Goal: Transaction & Acquisition: Purchase product/service

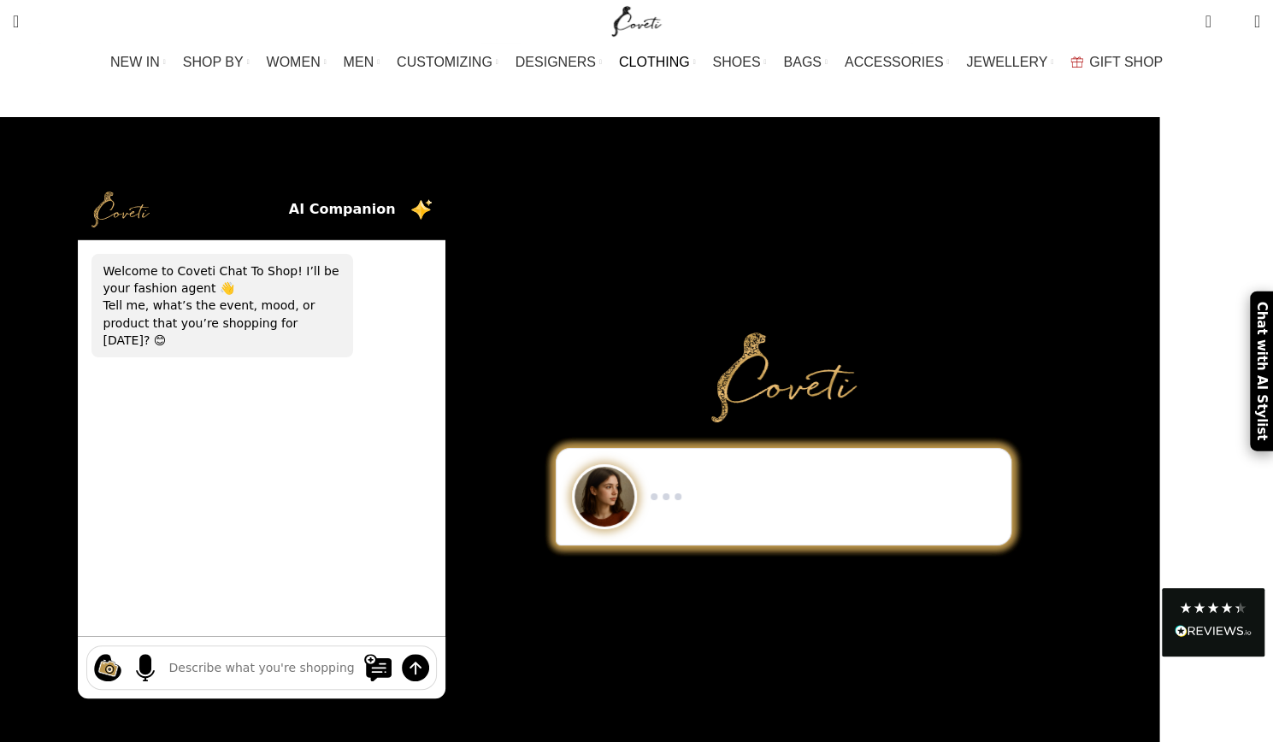
click at [682, 61] on span "CLOTHING" at bounding box center [654, 62] width 71 height 16
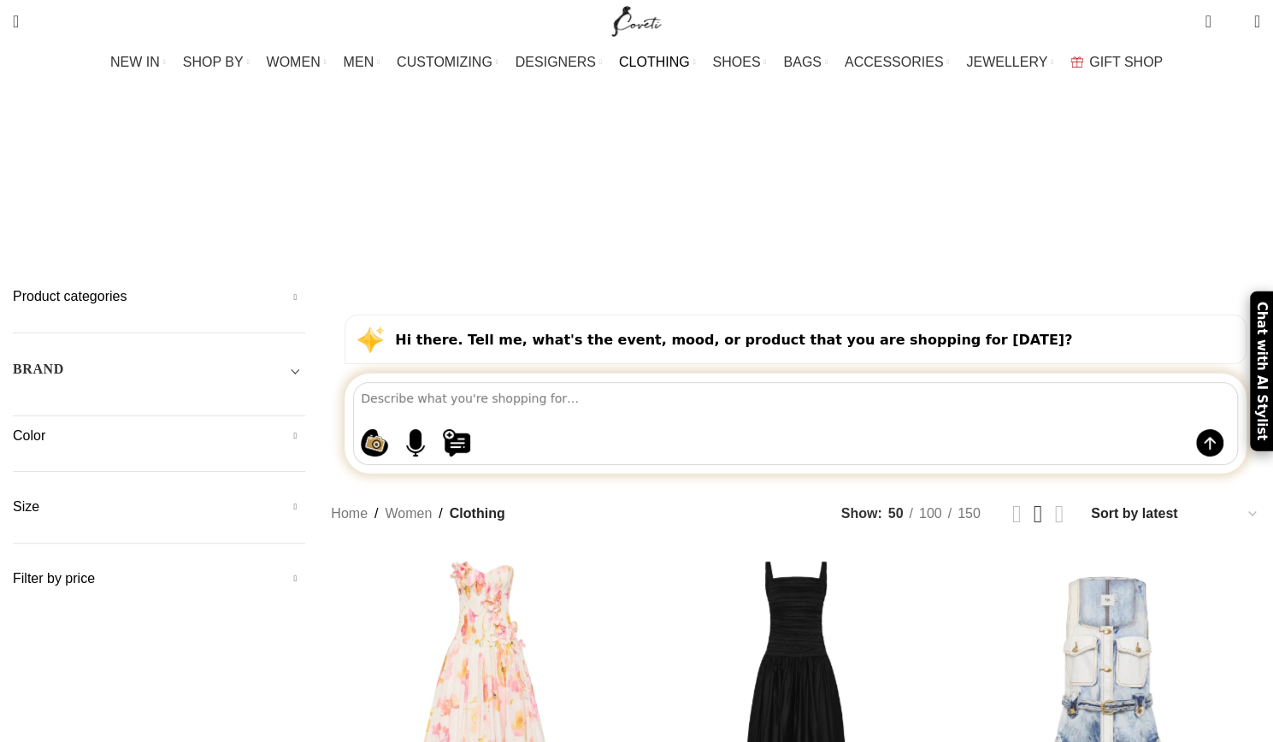
click at [305, 287] on h5 "Product categories" at bounding box center [159, 296] width 292 height 19
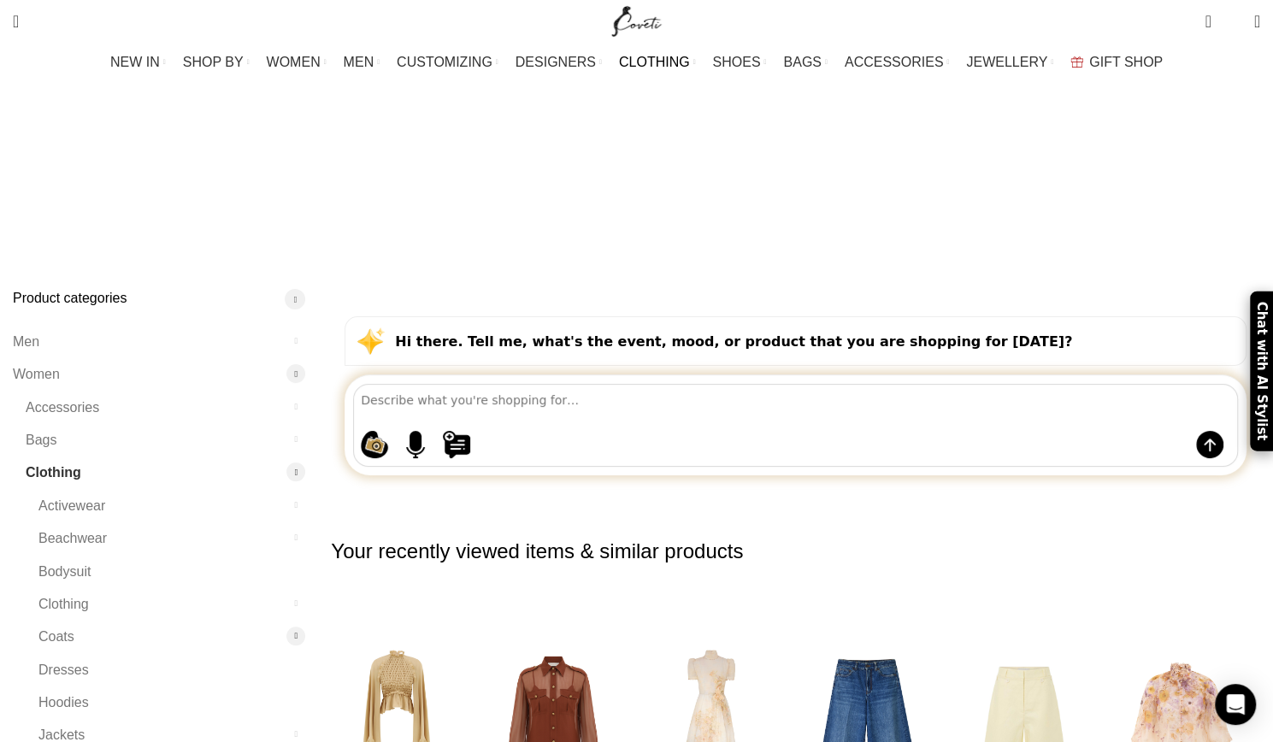
click at [305, 627] on div at bounding box center [295, 636] width 19 height 19
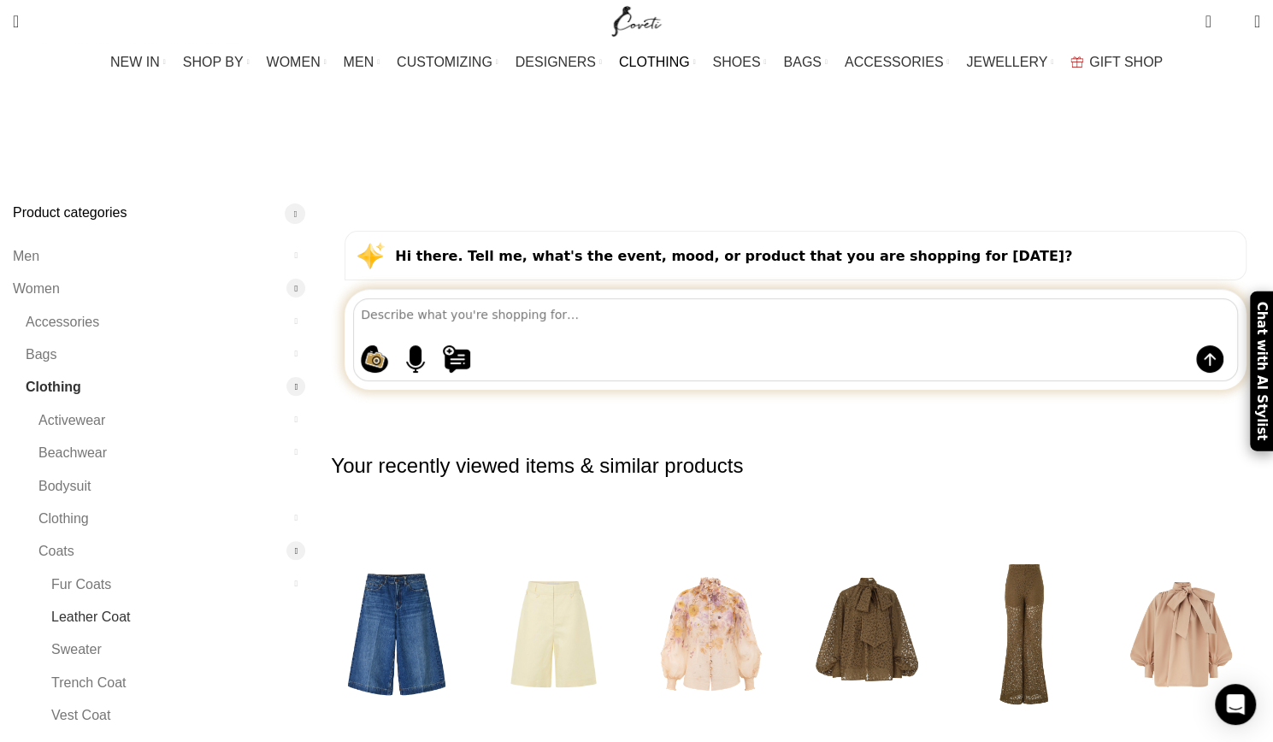
scroll to position [171, 0]
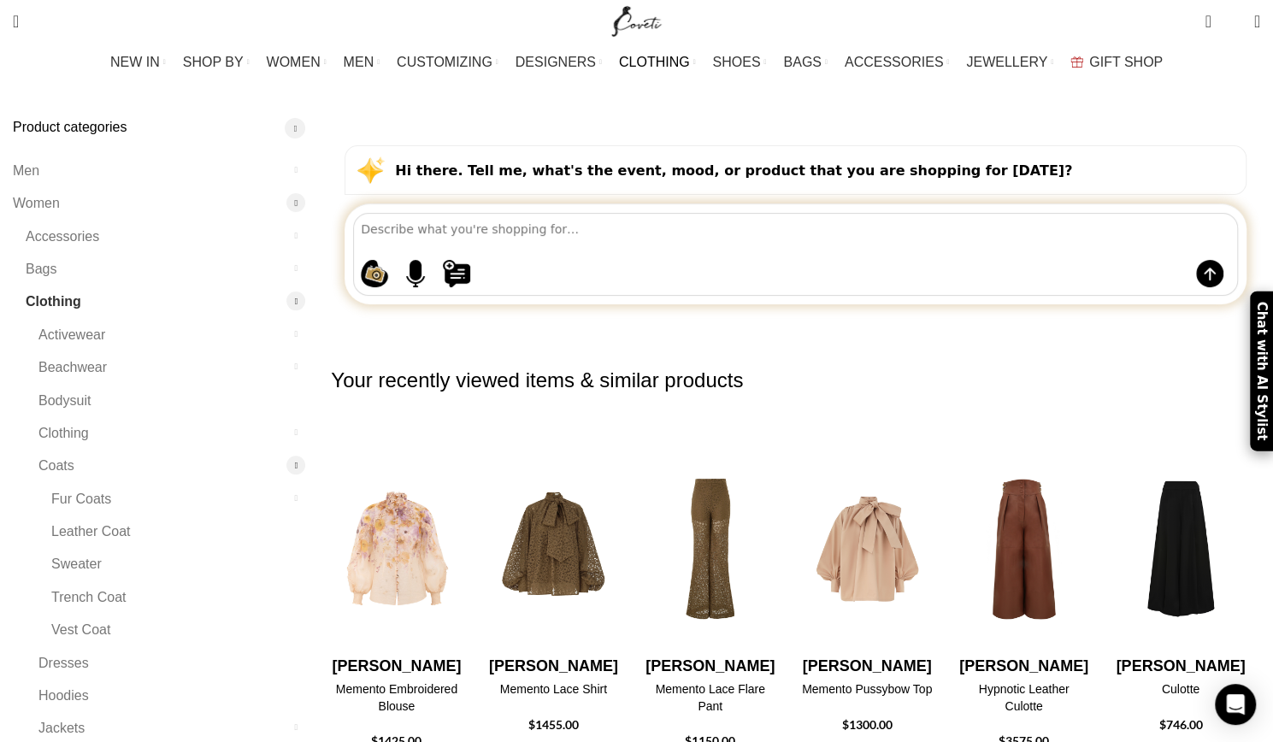
click at [305, 456] on div at bounding box center [295, 465] width 19 height 19
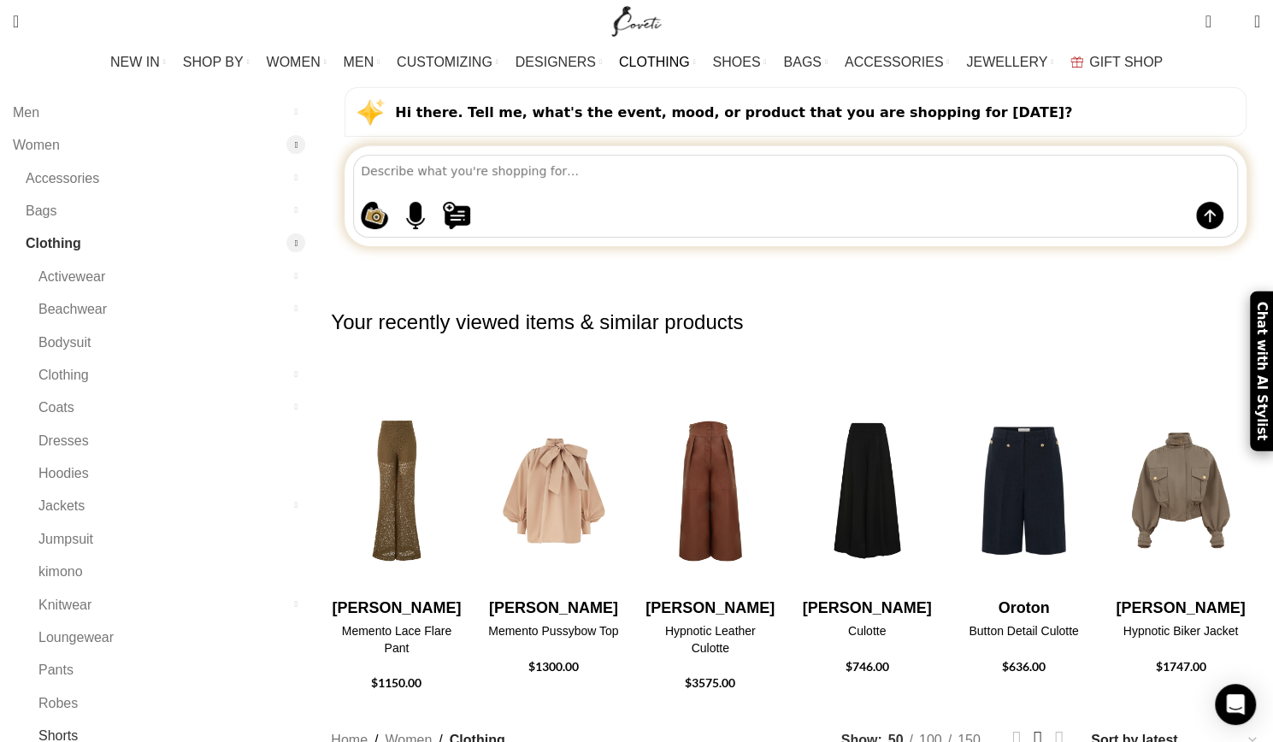
scroll to position [257, 0]
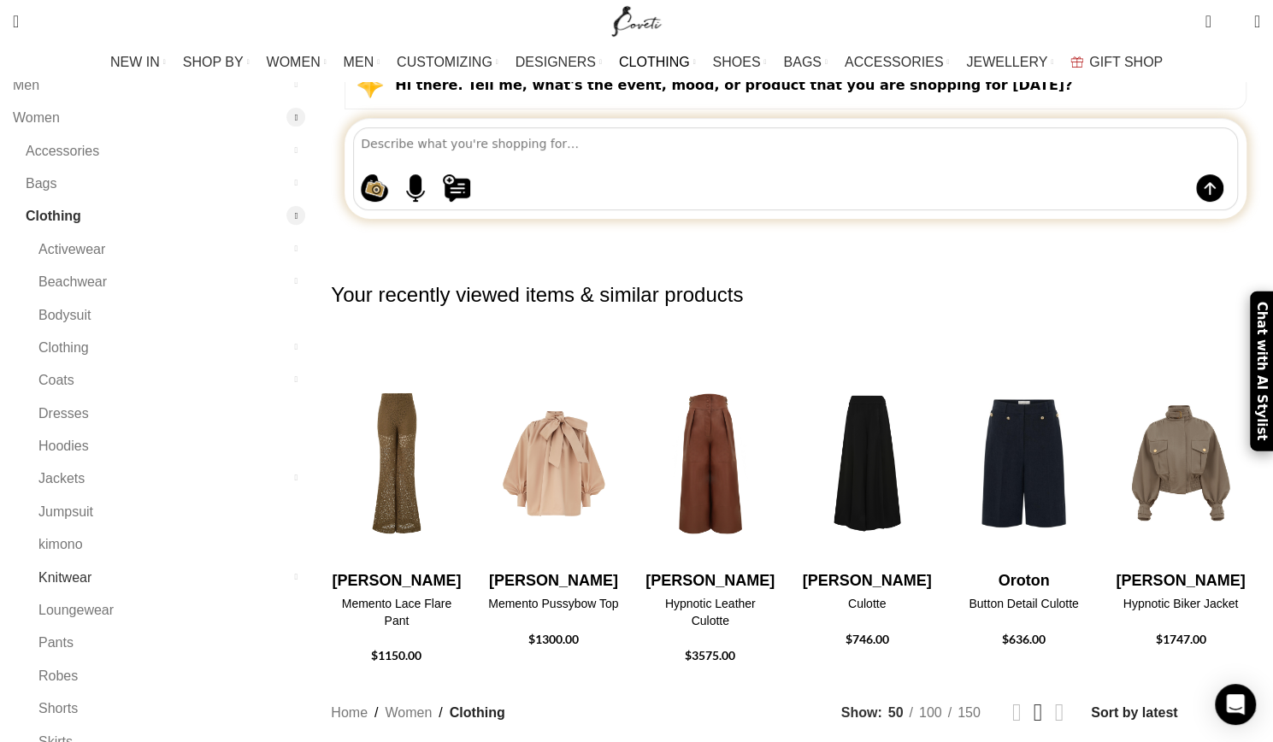
click at [188, 562] on link "Knitwear" at bounding box center [160, 578] width 245 height 32
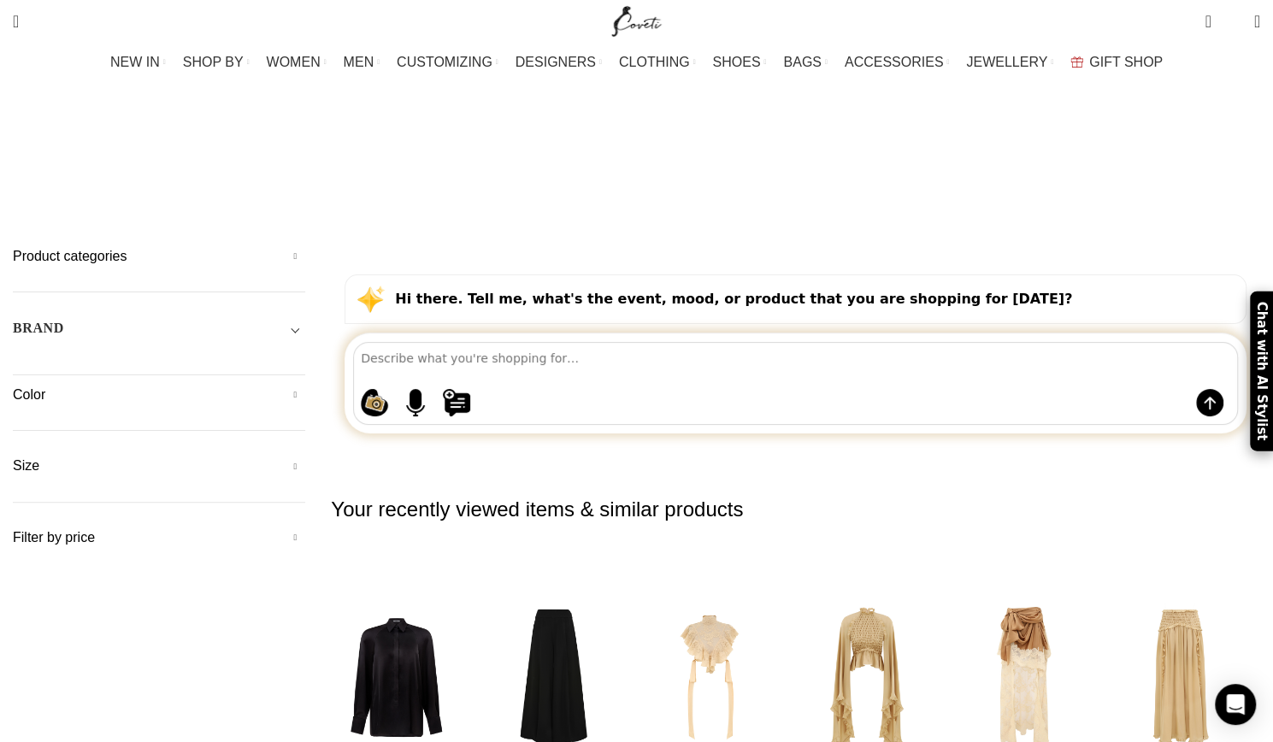
click at [305, 247] on h5 "Product categories" at bounding box center [159, 256] width 292 height 19
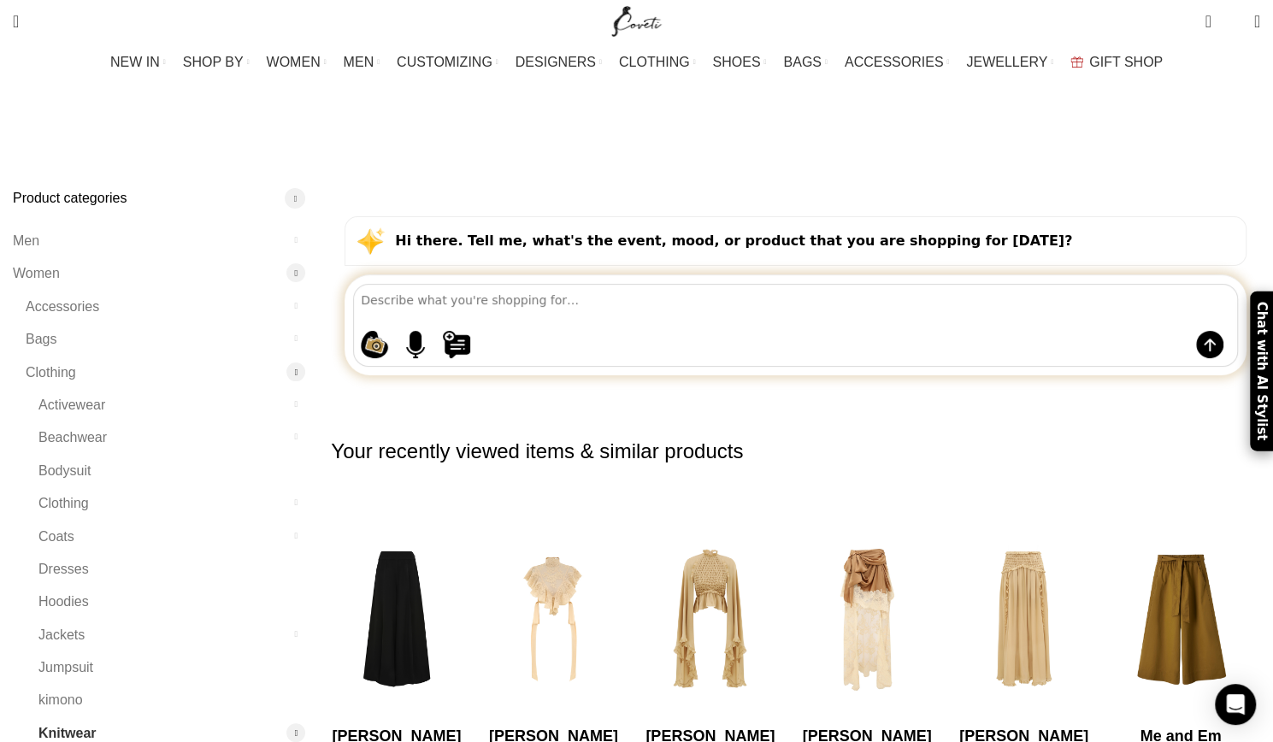
scroll to position [86, 0]
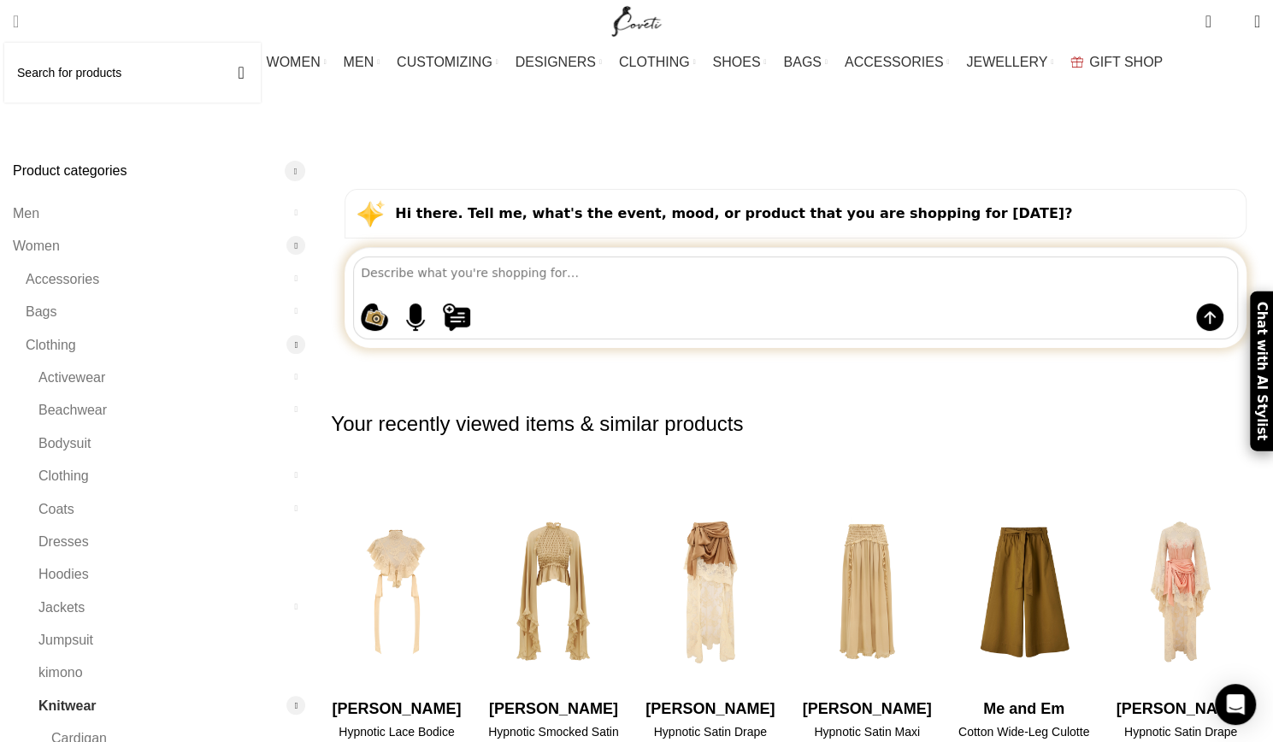
click at [84, 68] on input "Search" at bounding box center [132, 73] width 257 height 60
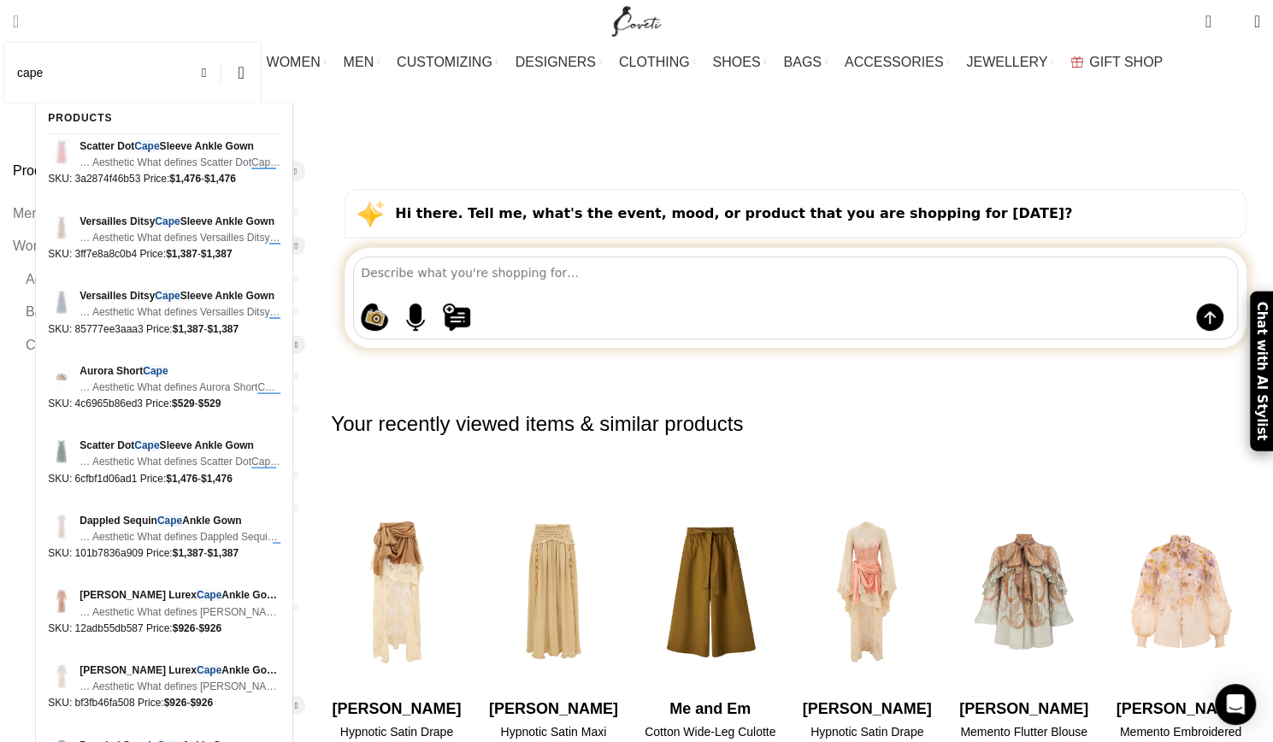
type input "cape"
click at [221, 43] on button "Search" at bounding box center [240, 73] width 39 height 60
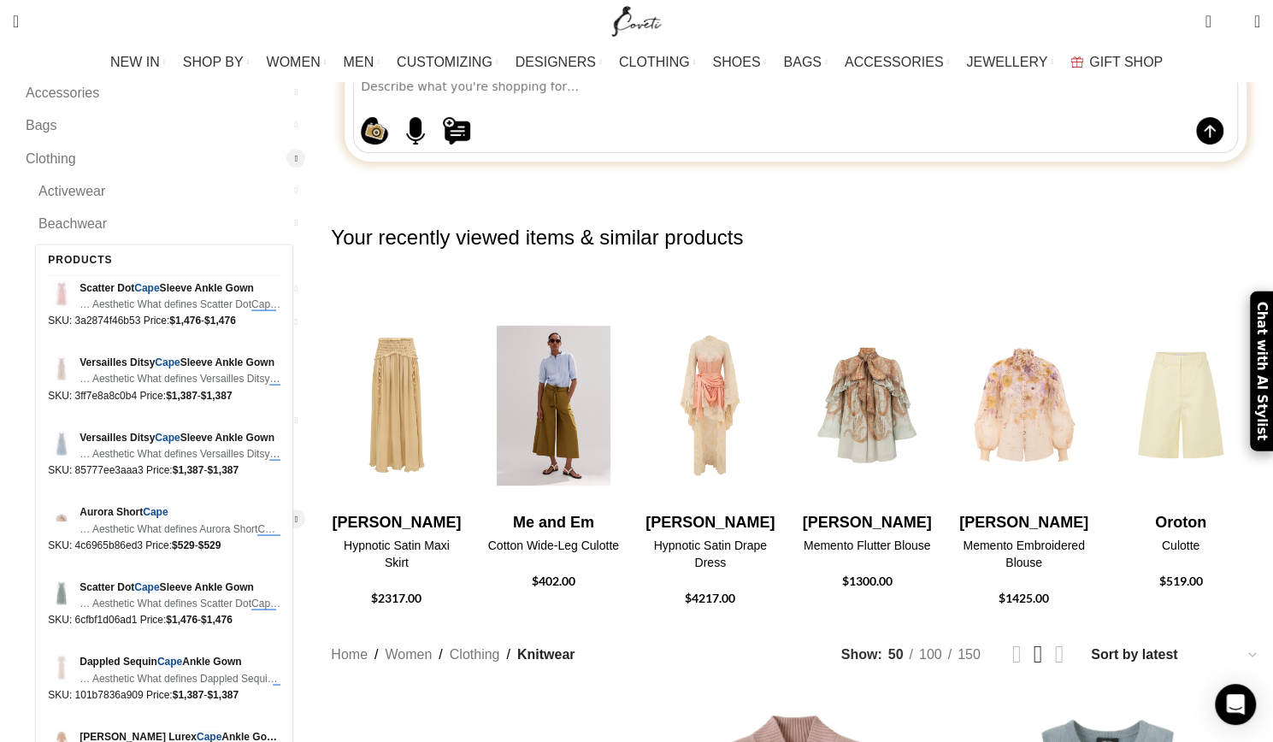
scroll to position [0, 0]
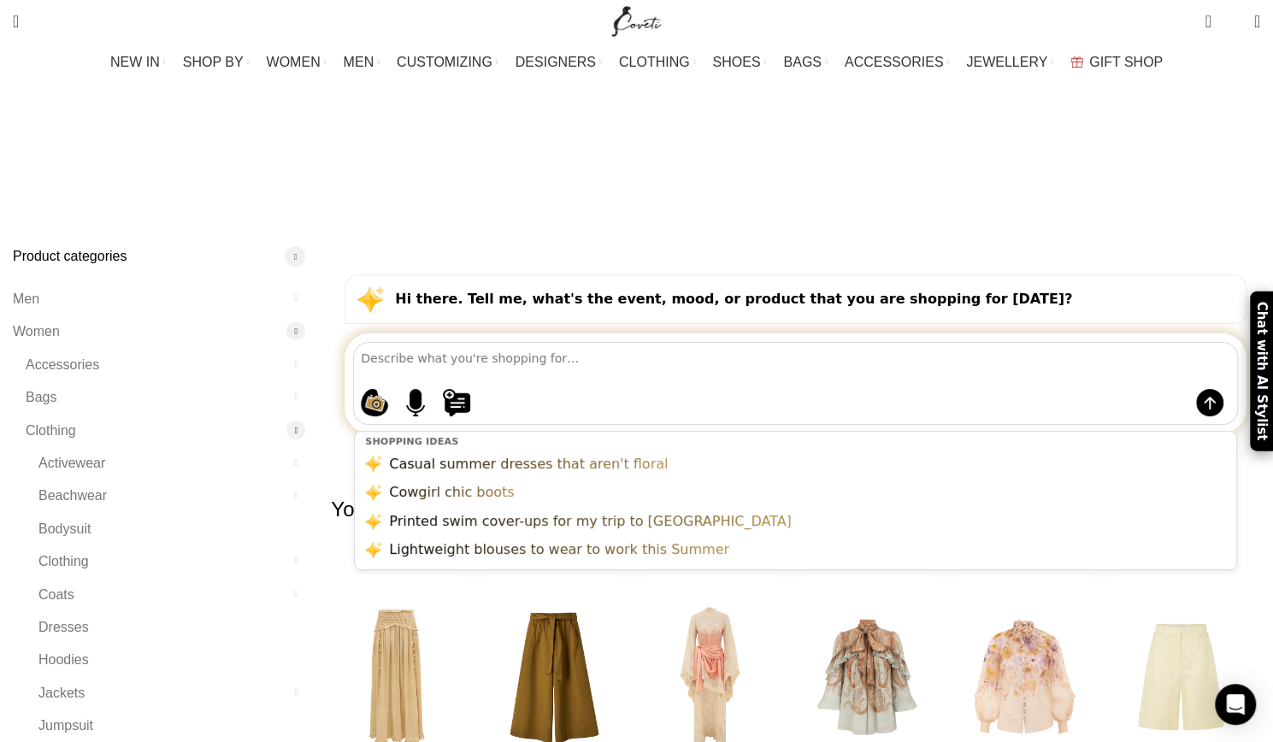
click at [484, 343] on textarea at bounding box center [799, 358] width 877 height 30
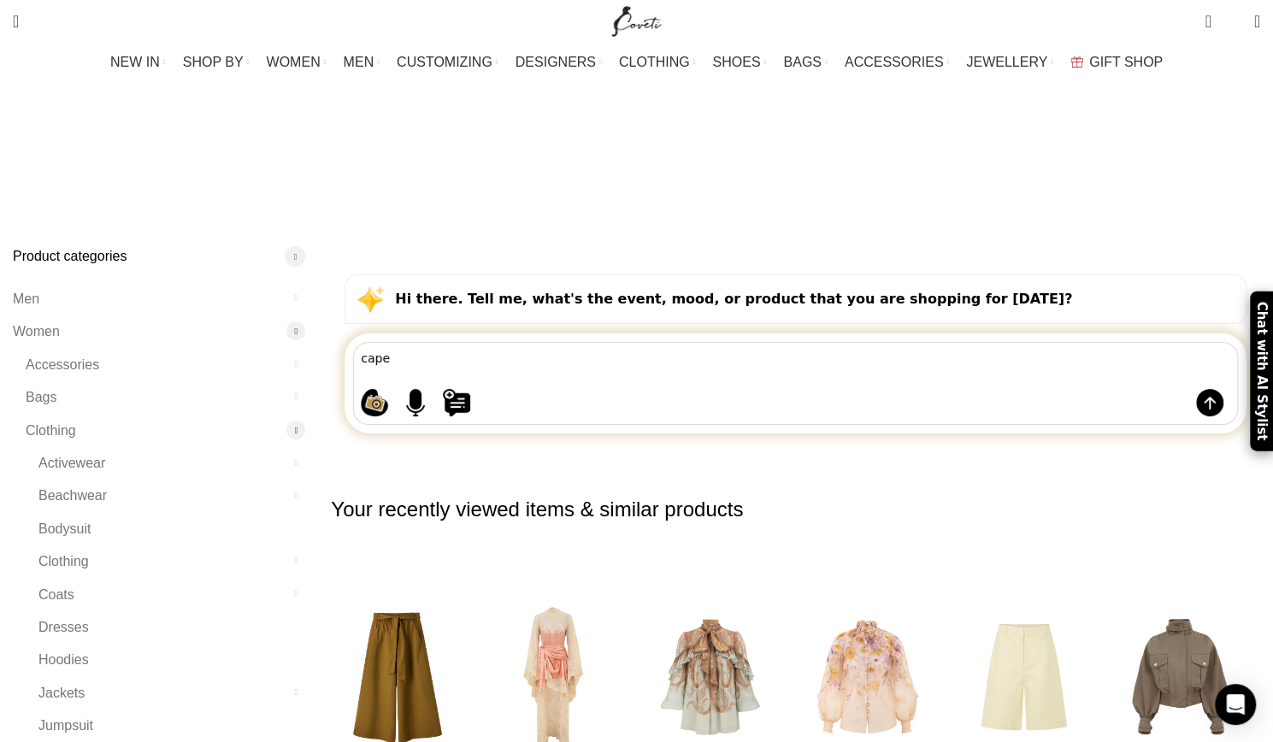
type textarea "capes"
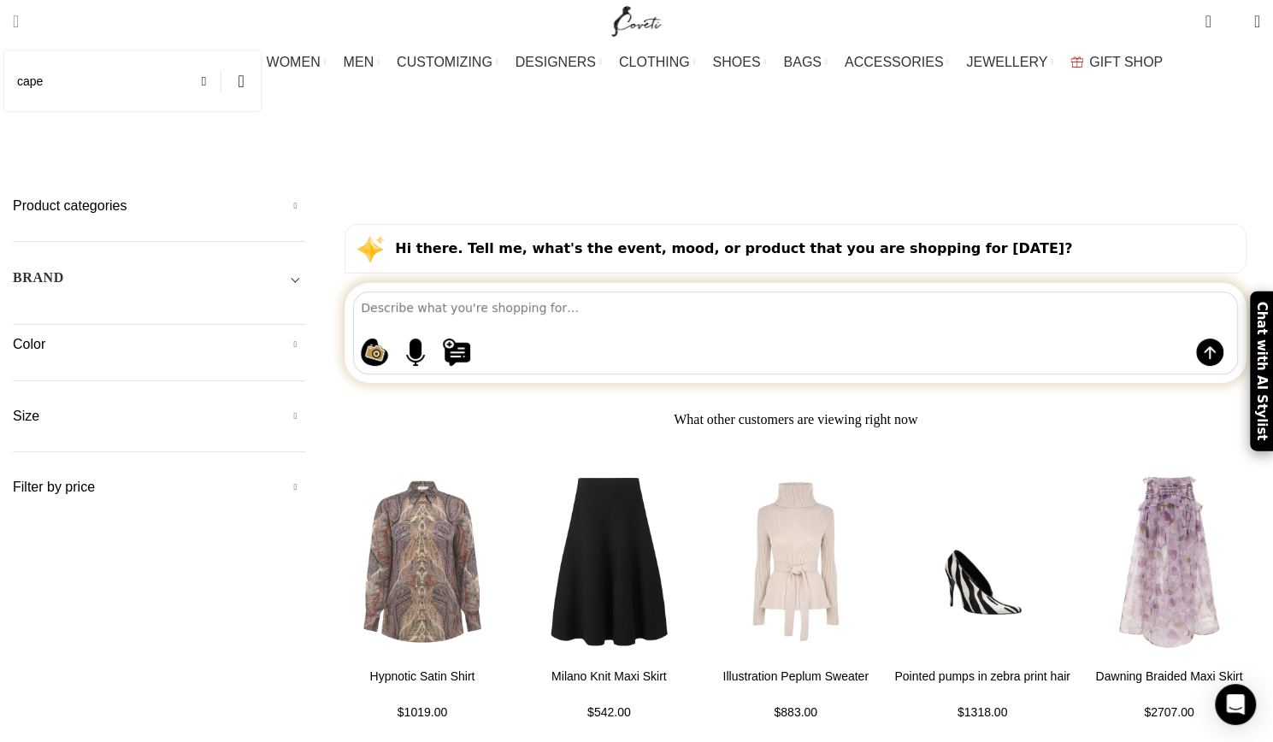
click at [80, 82] on input "cape" at bounding box center [132, 81] width 257 height 60
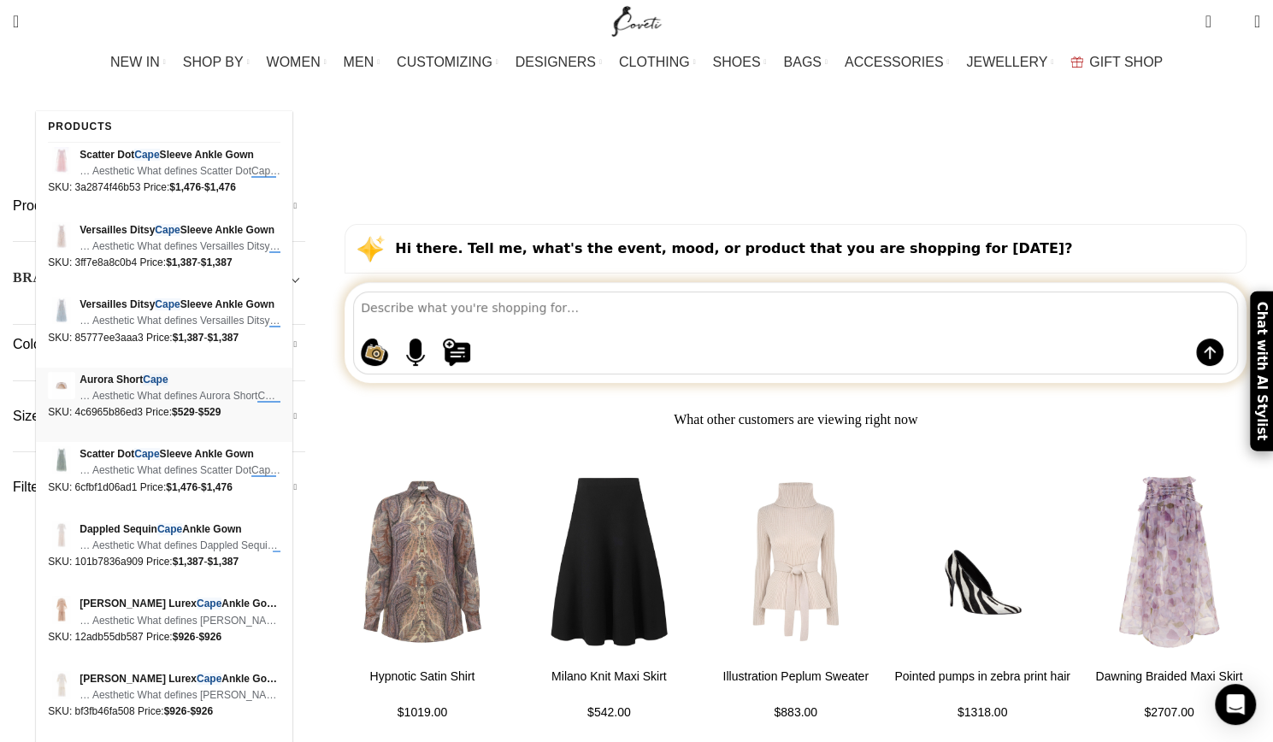
click at [115, 379] on span "Aurora Short Cape" at bounding box center [180, 380] width 201 height 16
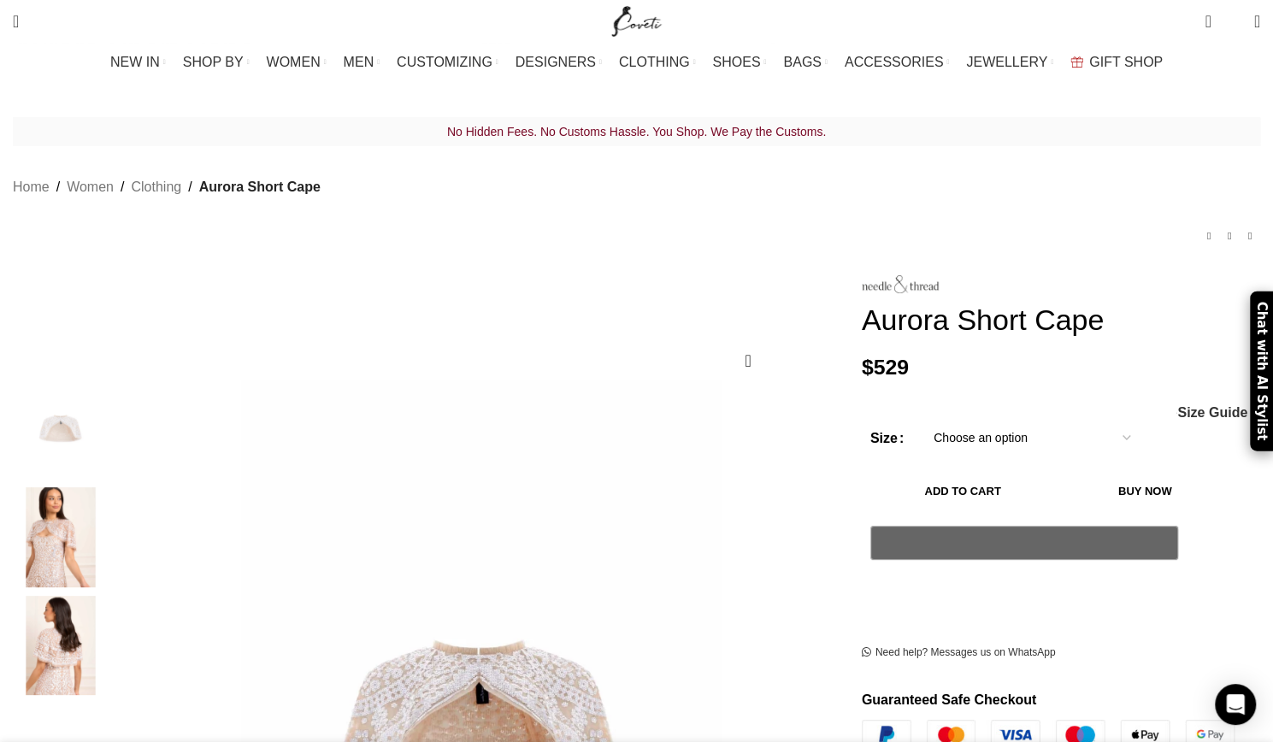
scroll to position [0, 180]
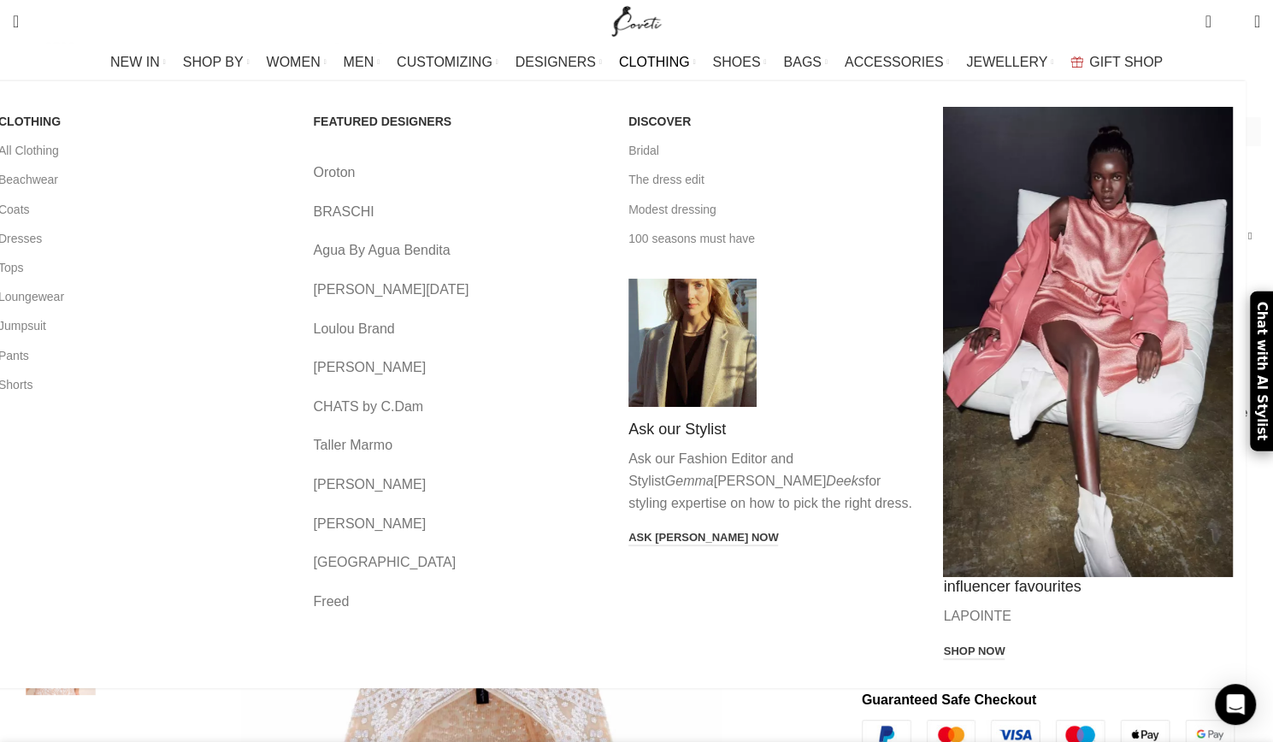
click at [650, 61] on span "CLOTHING" at bounding box center [654, 62] width 71 height 16
click at [162, 151] on link "All Clothing" at bounding box center [143, 150] width 290 height 29
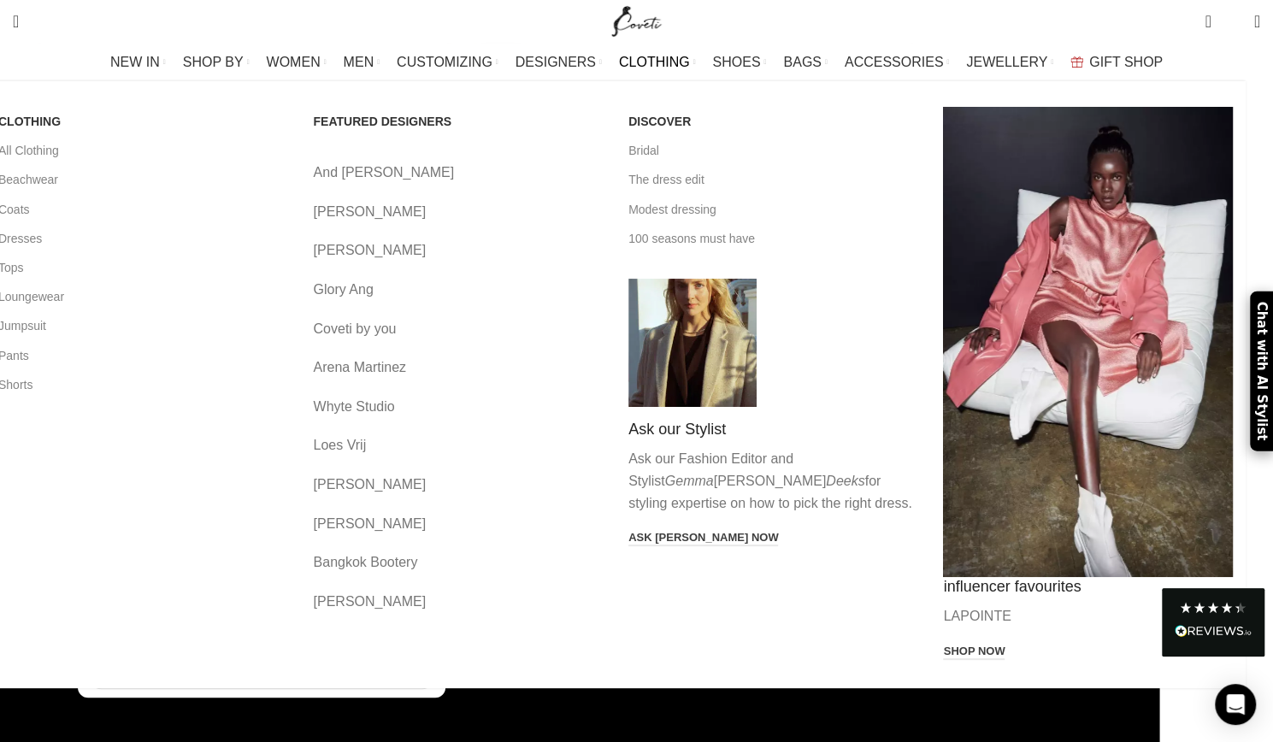
click at [664, 59] on span "CLOTHING" at bounding box center [654, 62] width 71 height 16
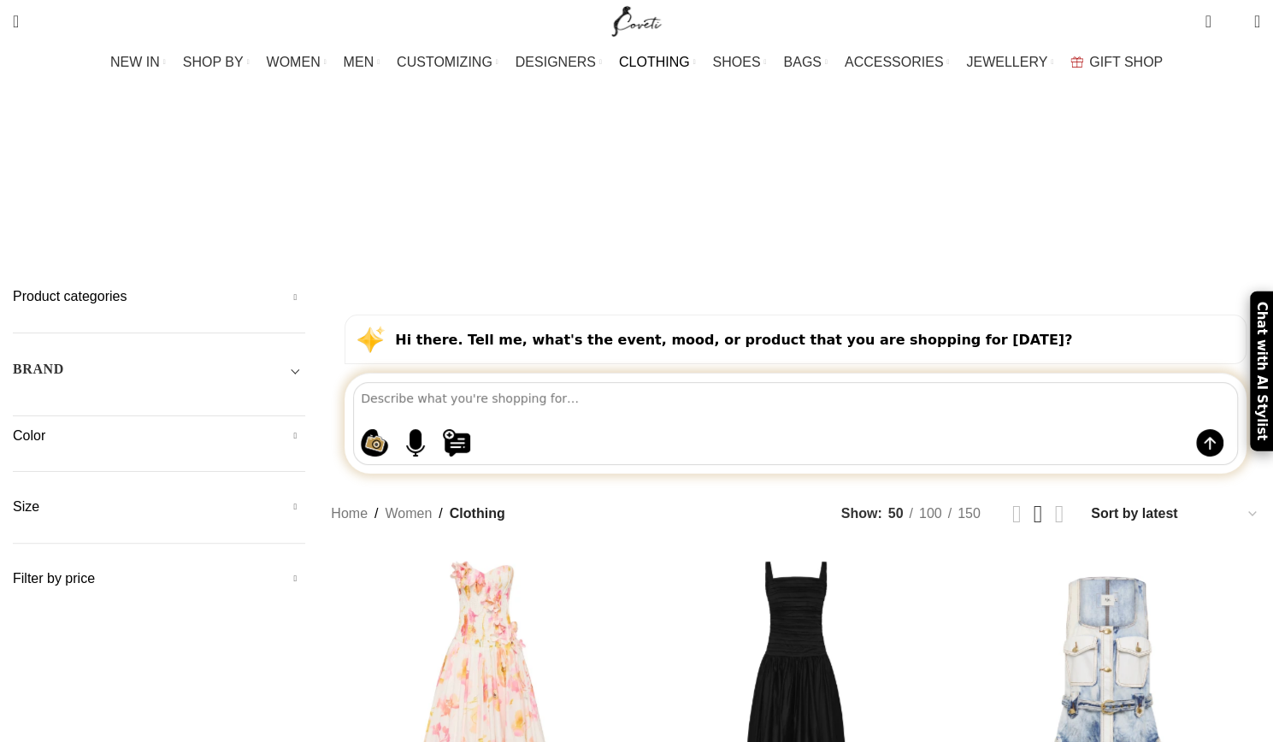
click at [305, 427] on h5 "Color" at bounding box center [159, 436] width 292 height 19
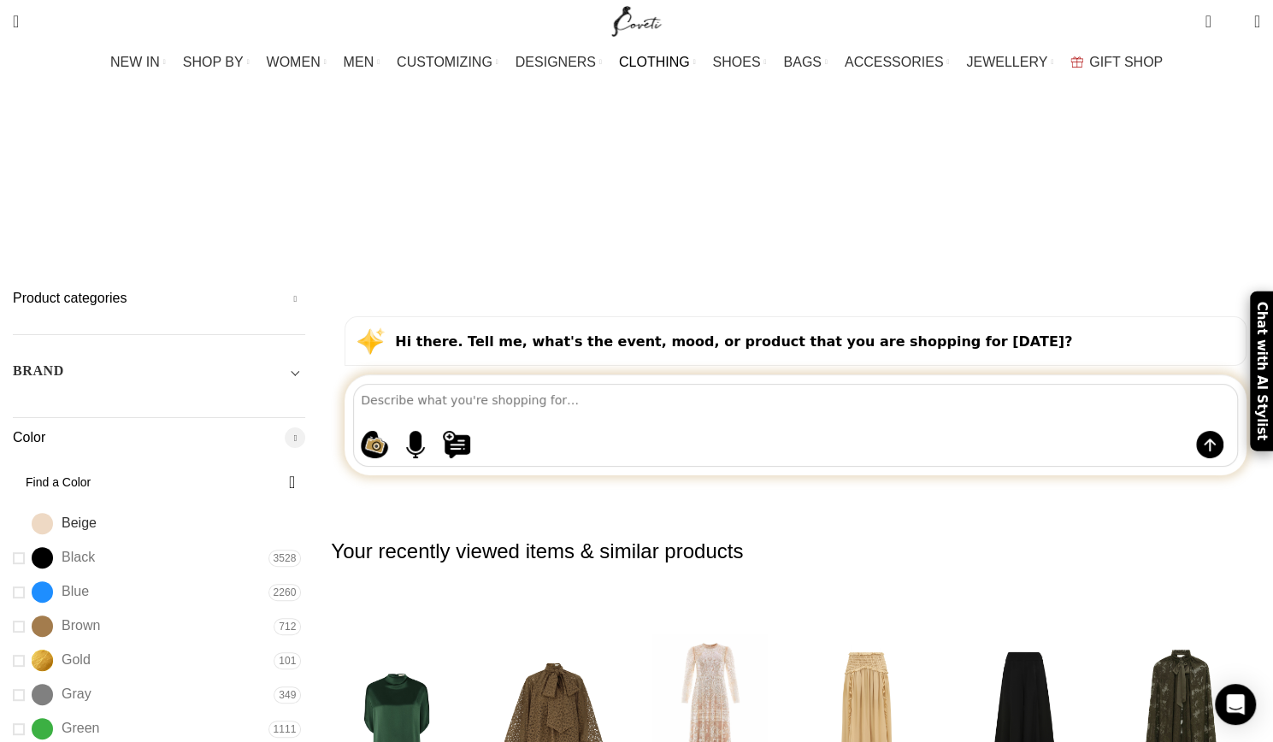
click at [97, 514] on span "Beige" at bounding box center [79, 523] width 35 height 19
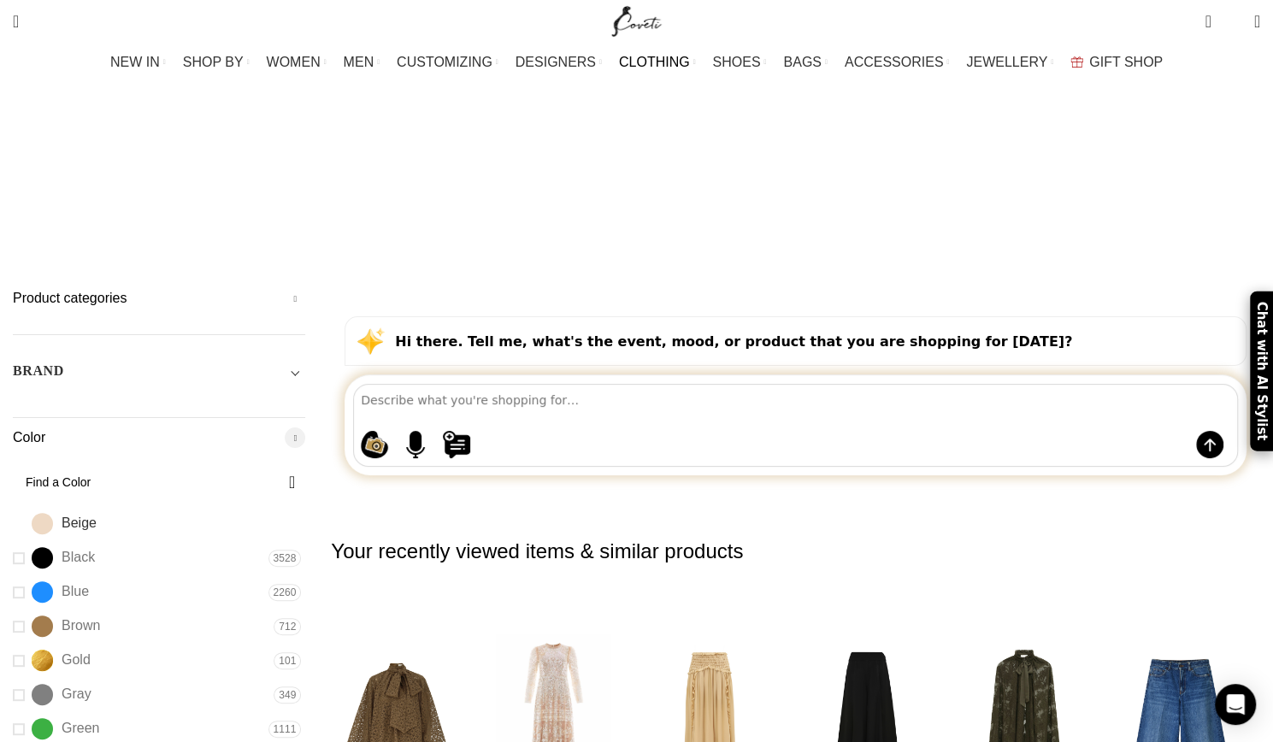
click at [133, 509] on link "Beige Beige" at bounding box center [141, 524] width 257 height 30
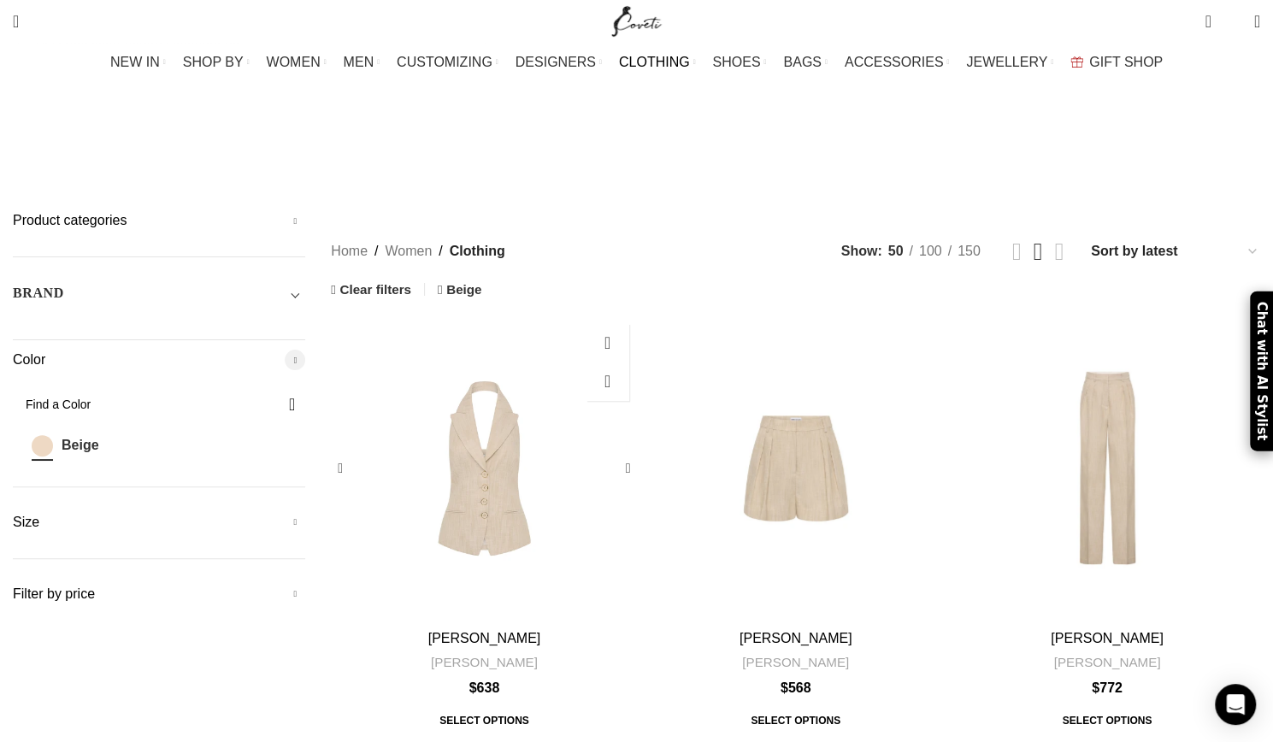
scroll to position [86, 0]
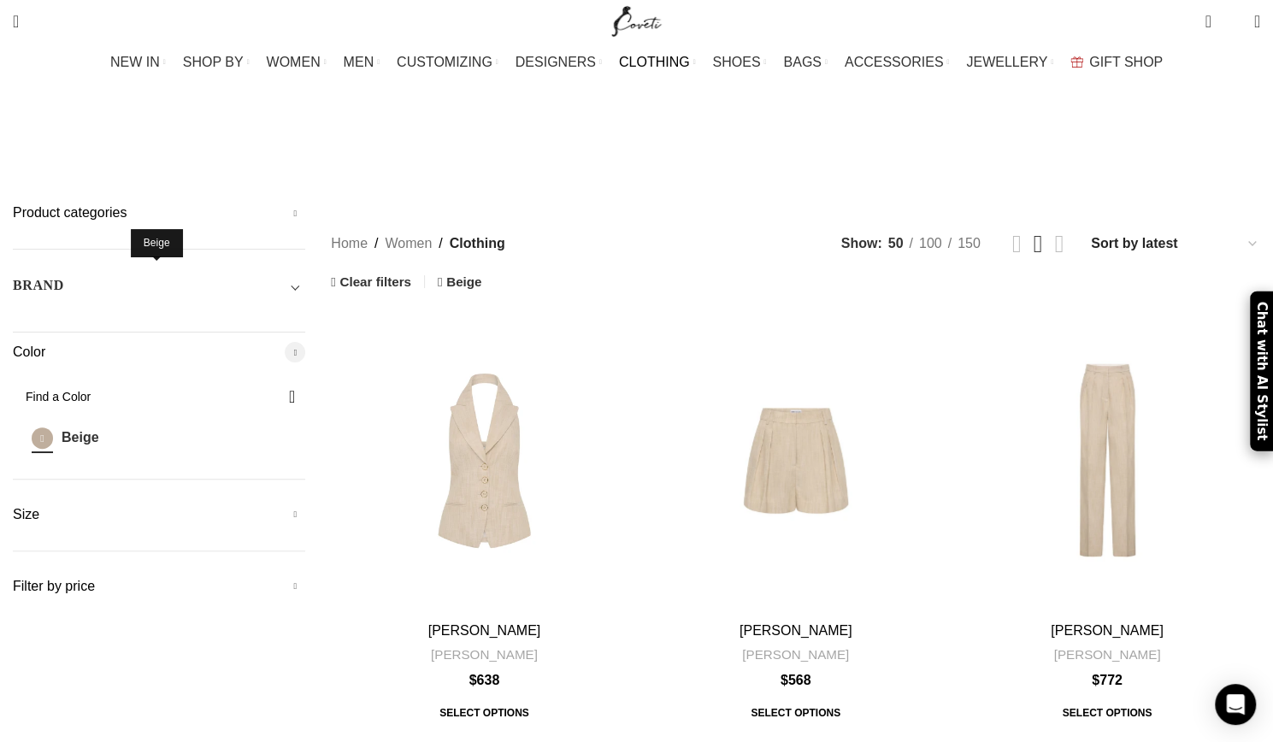
click at [53, 428] on span "Beige" at bounding box center [42, 438] width 21 height 21
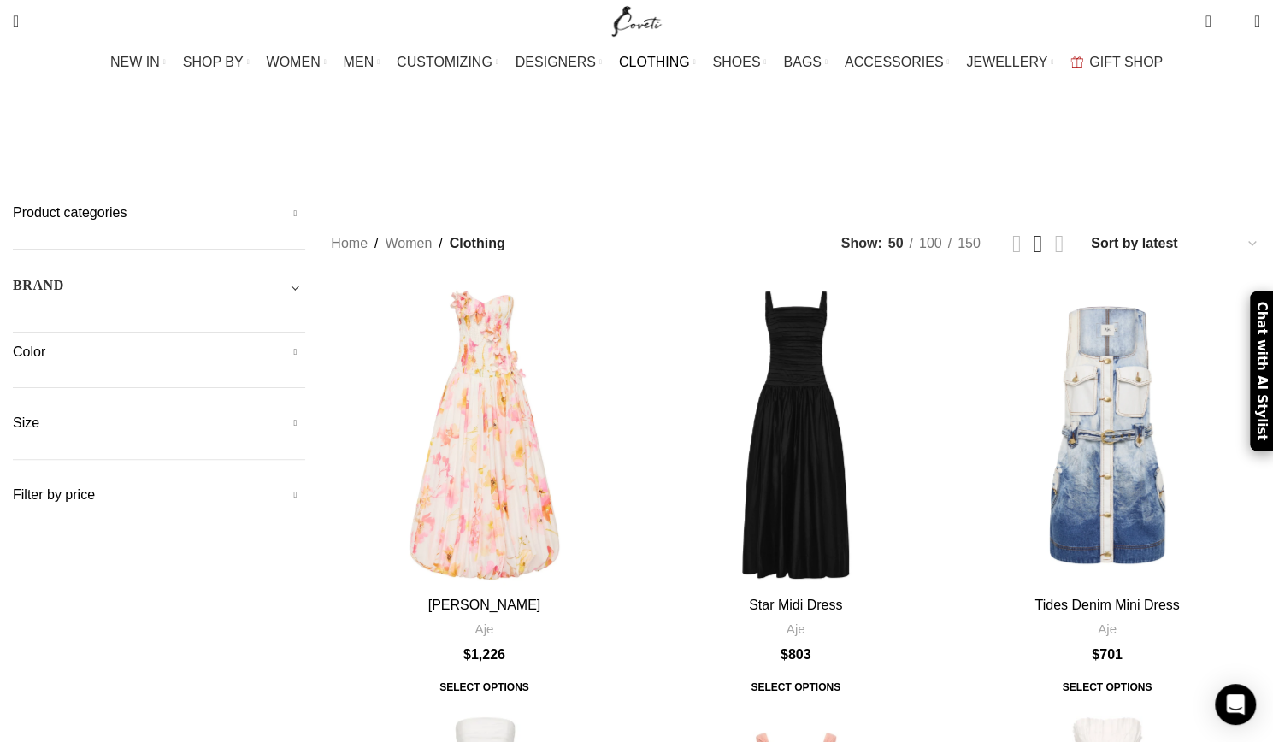
click at [305, 343] on h5 "Color" at bounding box center [159, 352] width 292 height 19
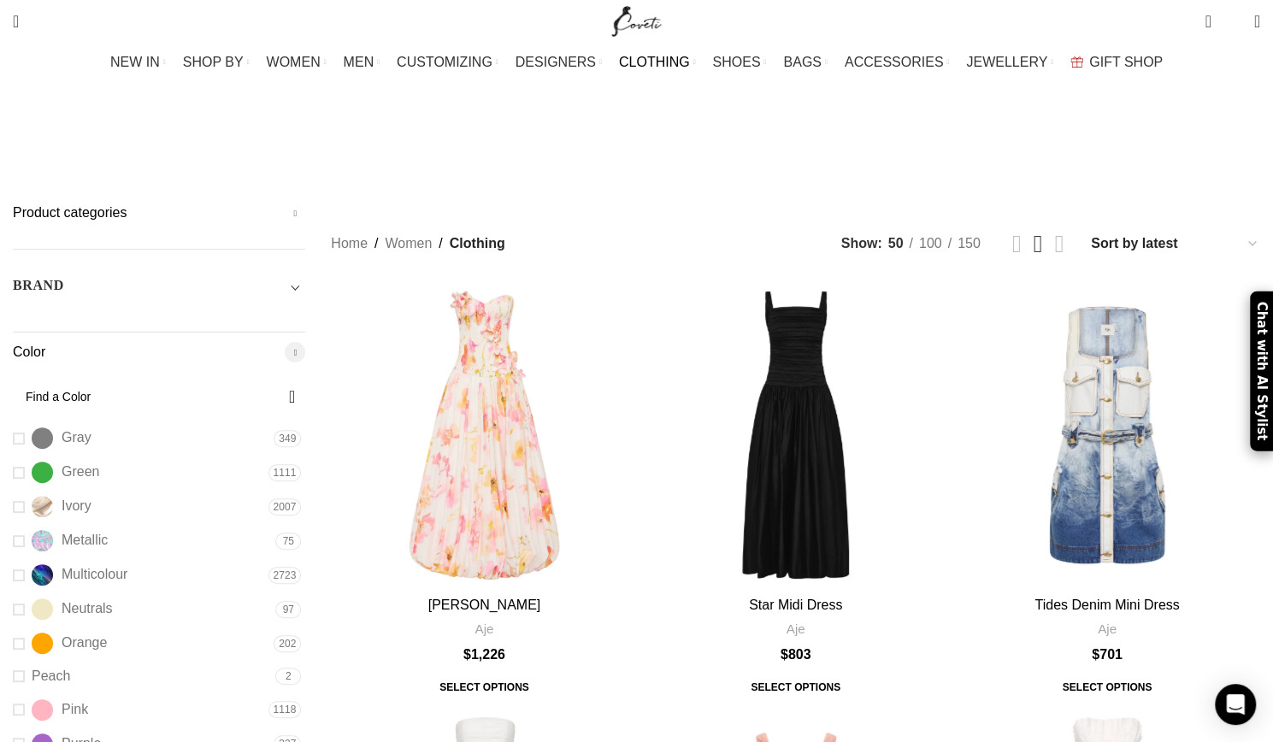
scroll to position [257, 0]
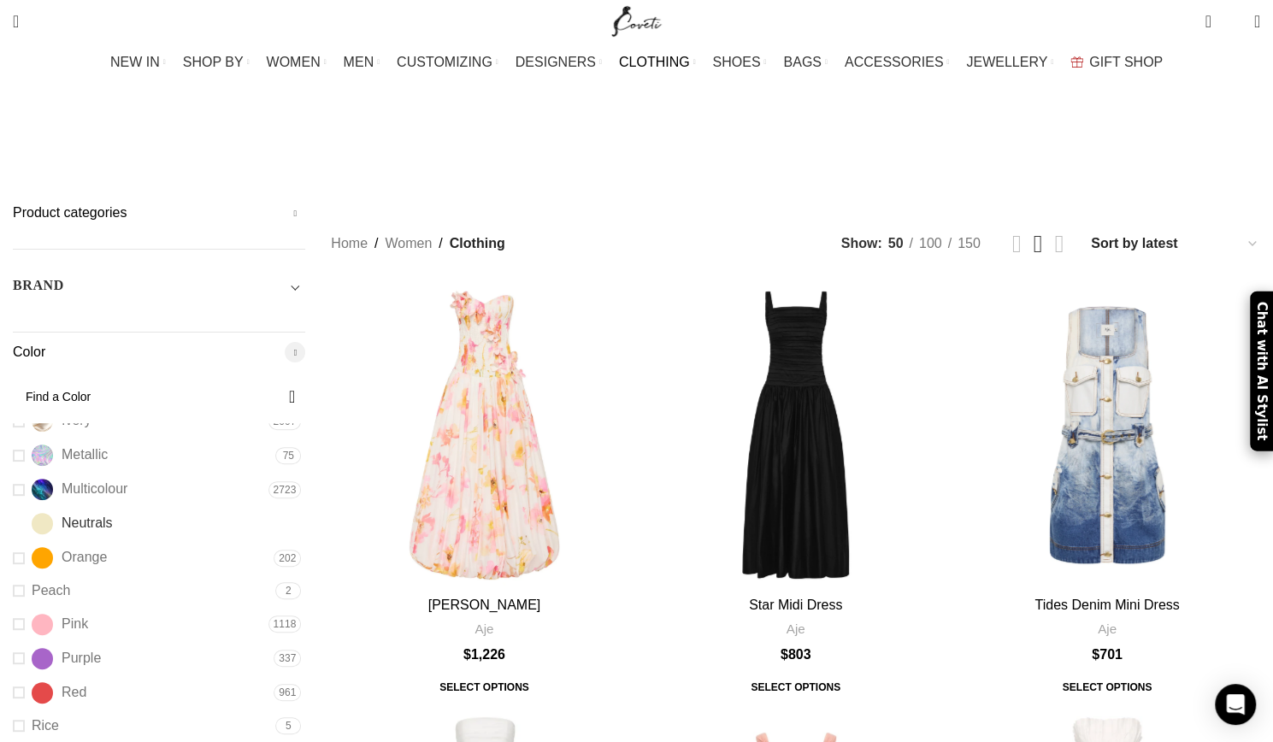
click at [133, 509] on link "Neutrals Neutrals" at bounding box center [142, 524] width 258 height 30
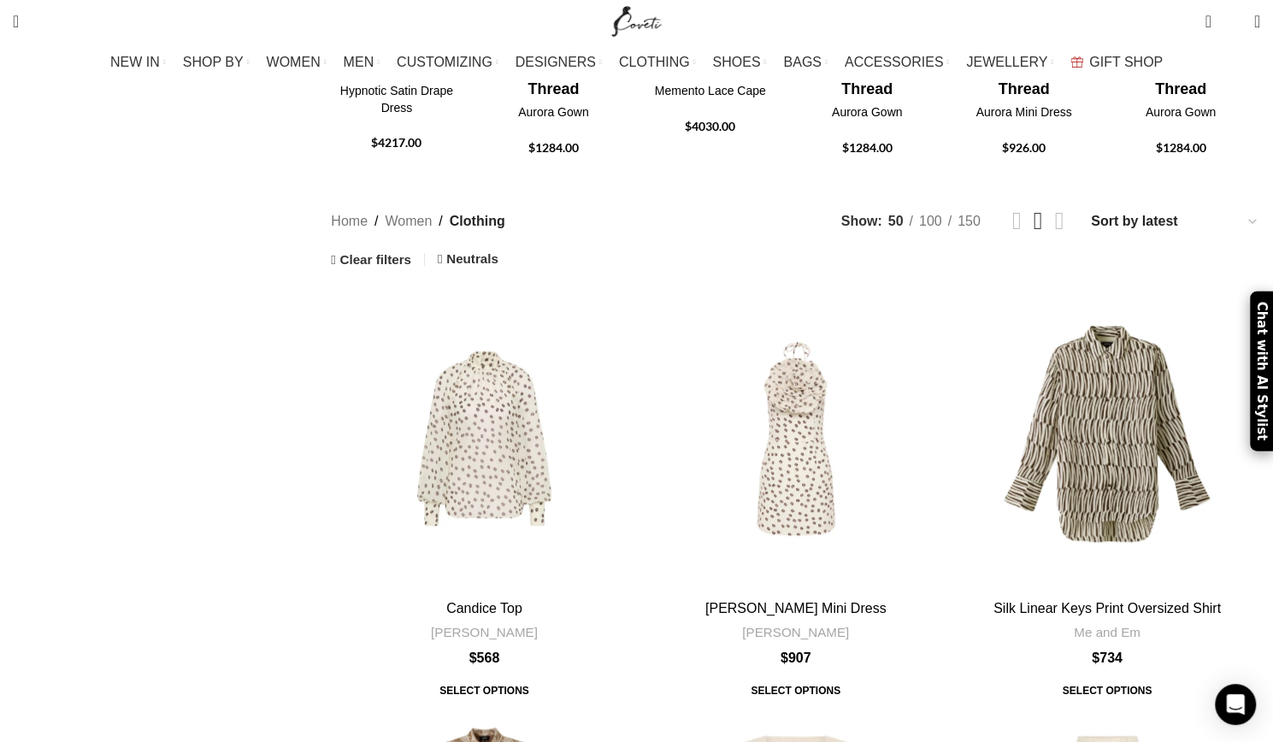
scroll to position [342, 0]
